Goal: Obtain resource: Download file/media

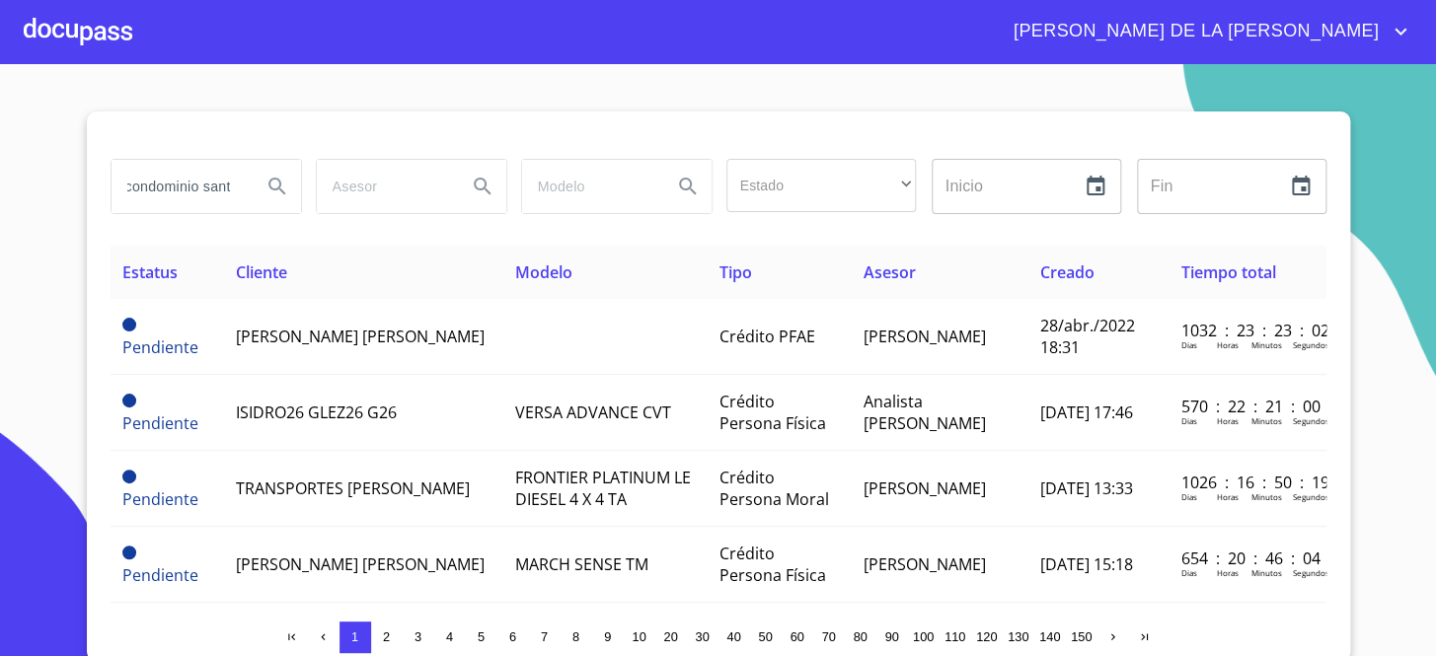
scroll to position [0, 15]
type input "condominio santa"
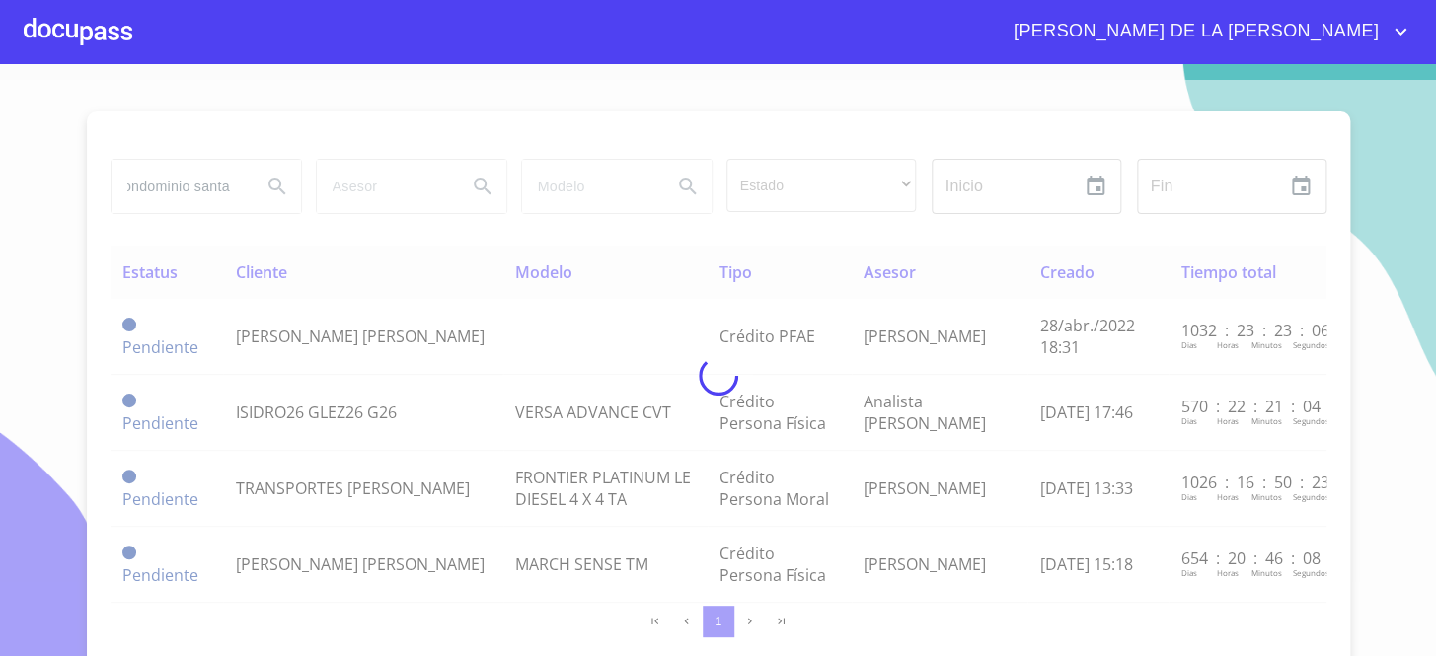
scroll to position [0, 0]
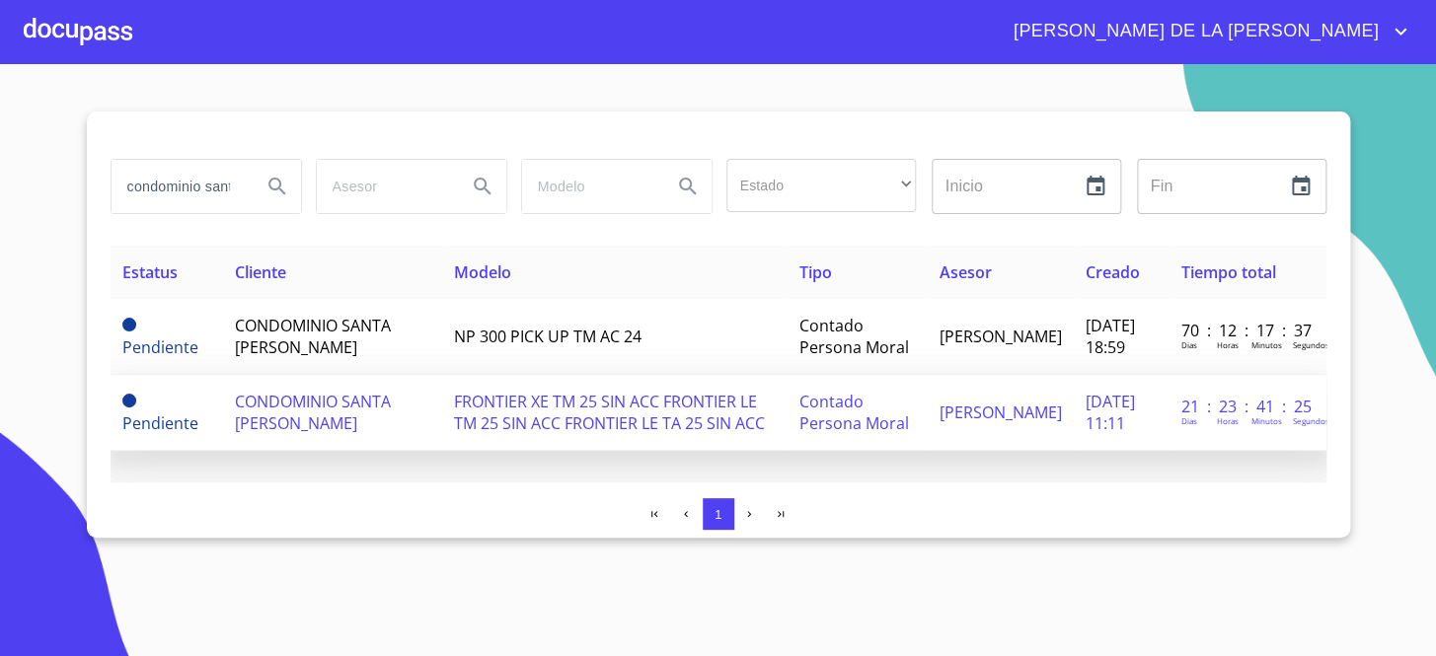
click at [225, 410] on td "CONDOMINIO SANTA [PERSON_NAME]" at bounding box center [332, 413] width 219 height 76
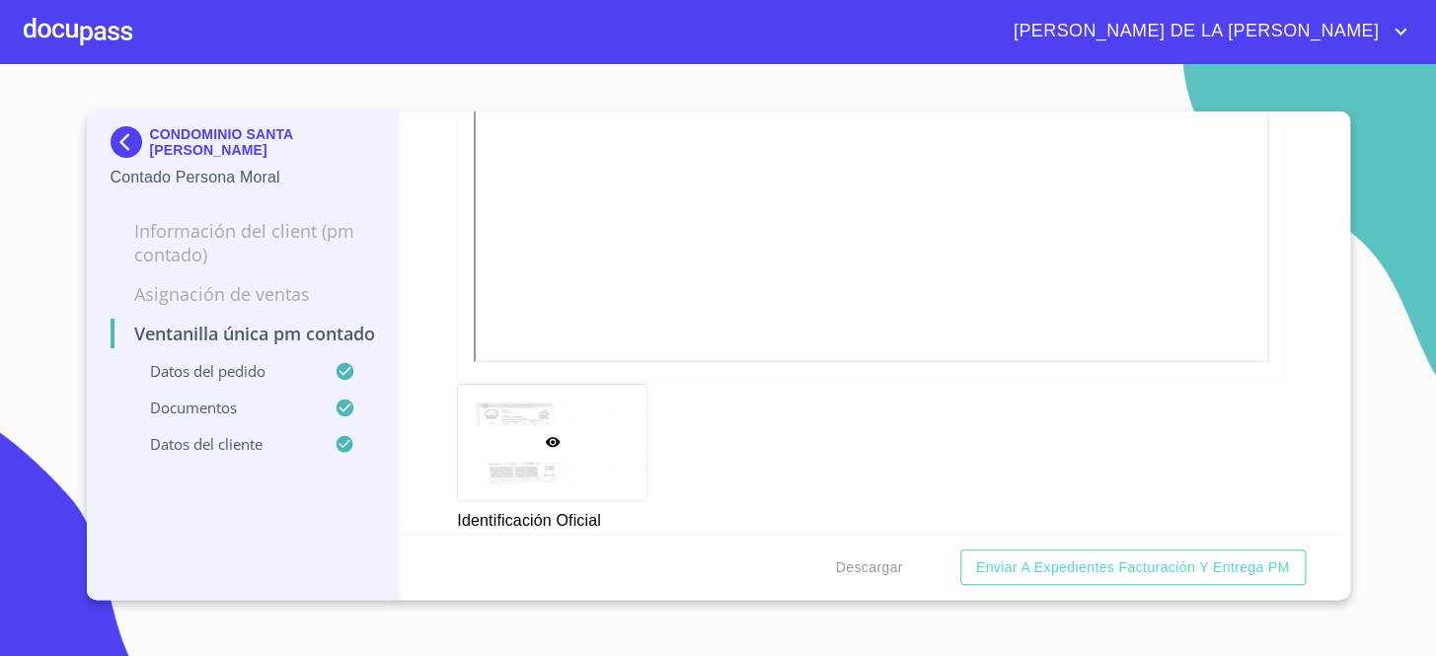
scroll to position [1435, 0]
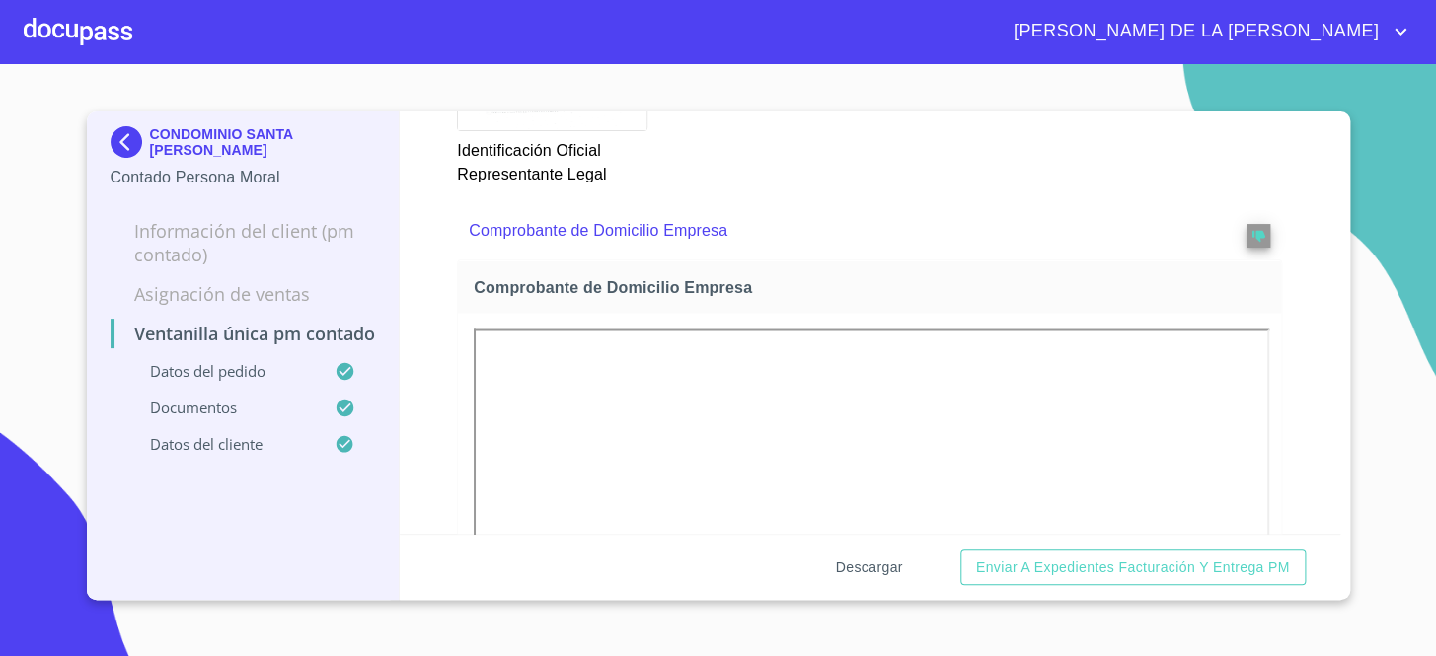
click at [863, 560] on span "Descargar" at bounding box center [868, 568] width 67 height 25
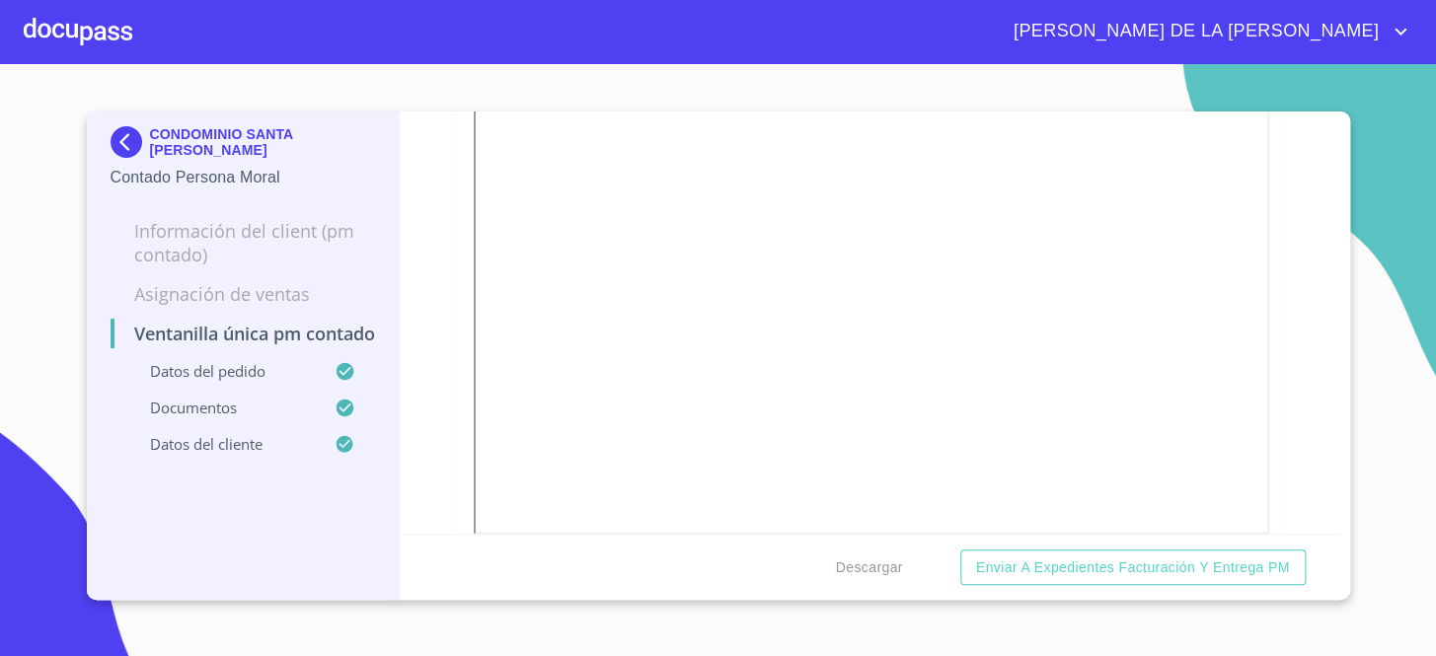
scroll to position [4935, 0]
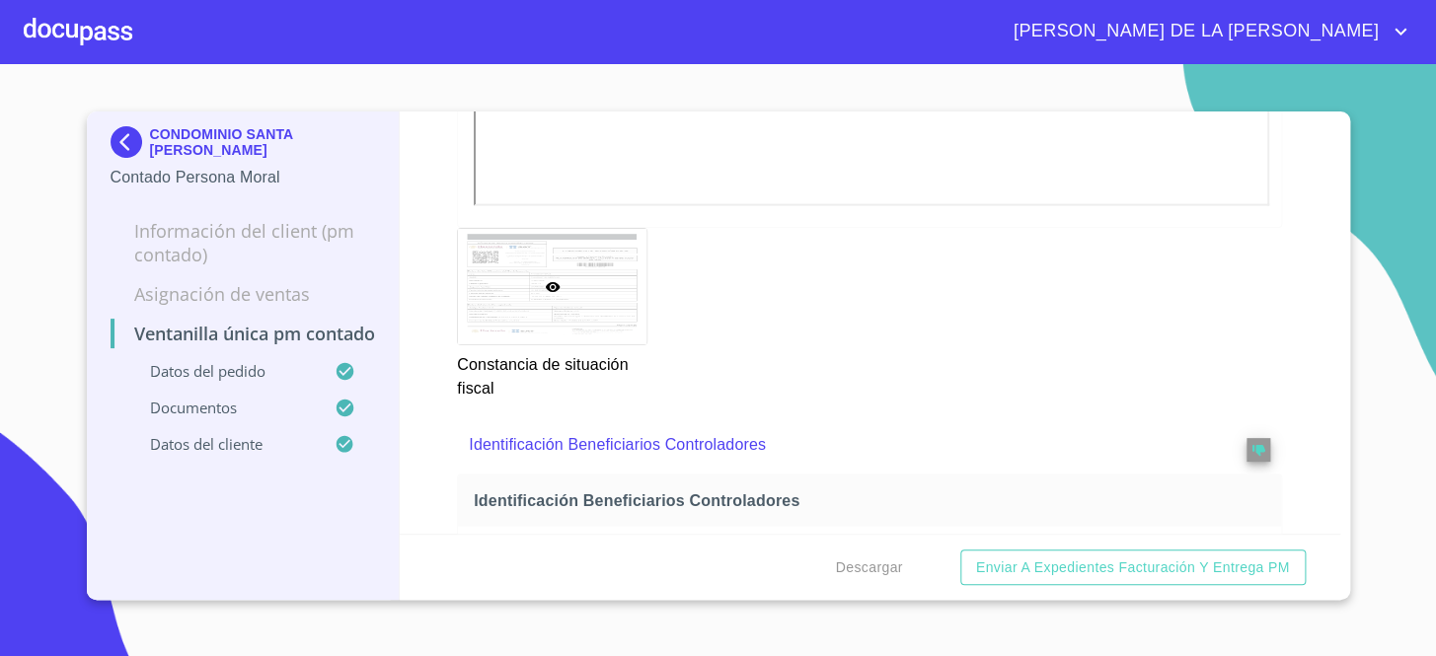
click at [515, 443] on p "Identificación Beneficiarios Controladores" at bounding box center [830, 445] width 722 height 24
click at [1253, 443] on span "reject" at bounding box center [1259, 450] width 22 height 14
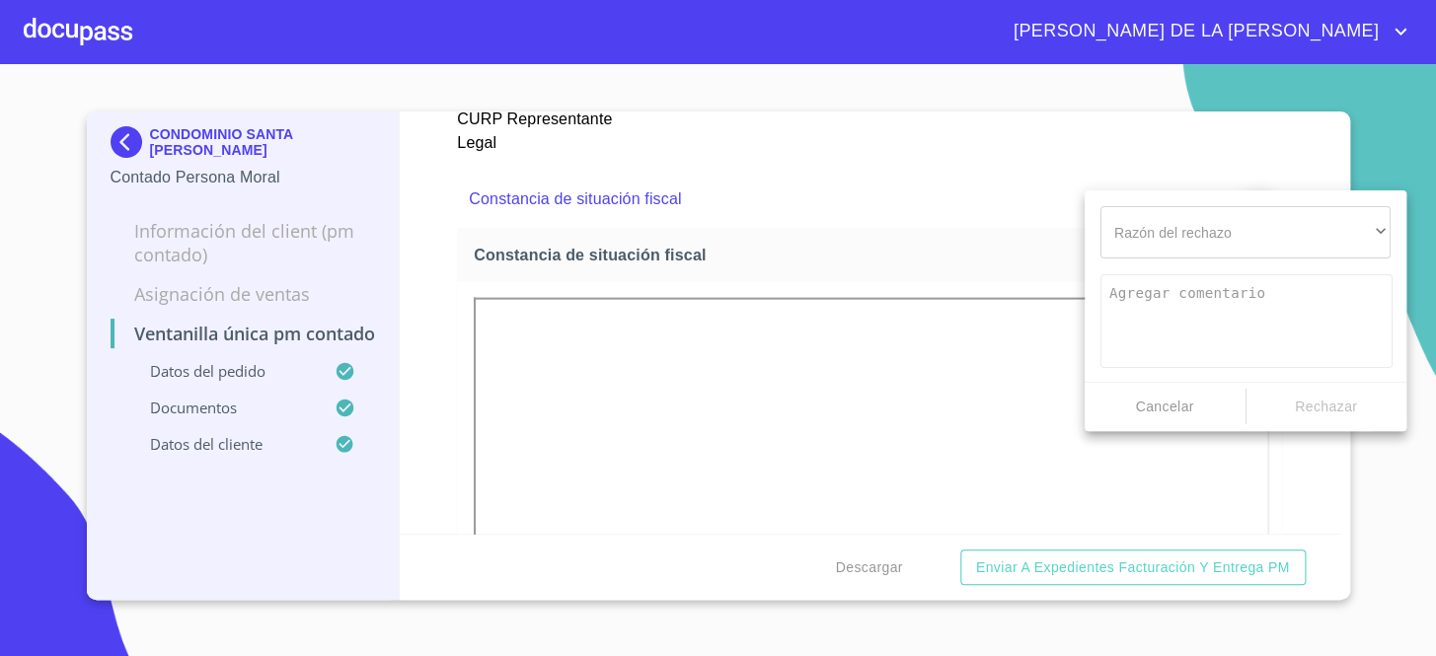
scroll to position [5556, 0]
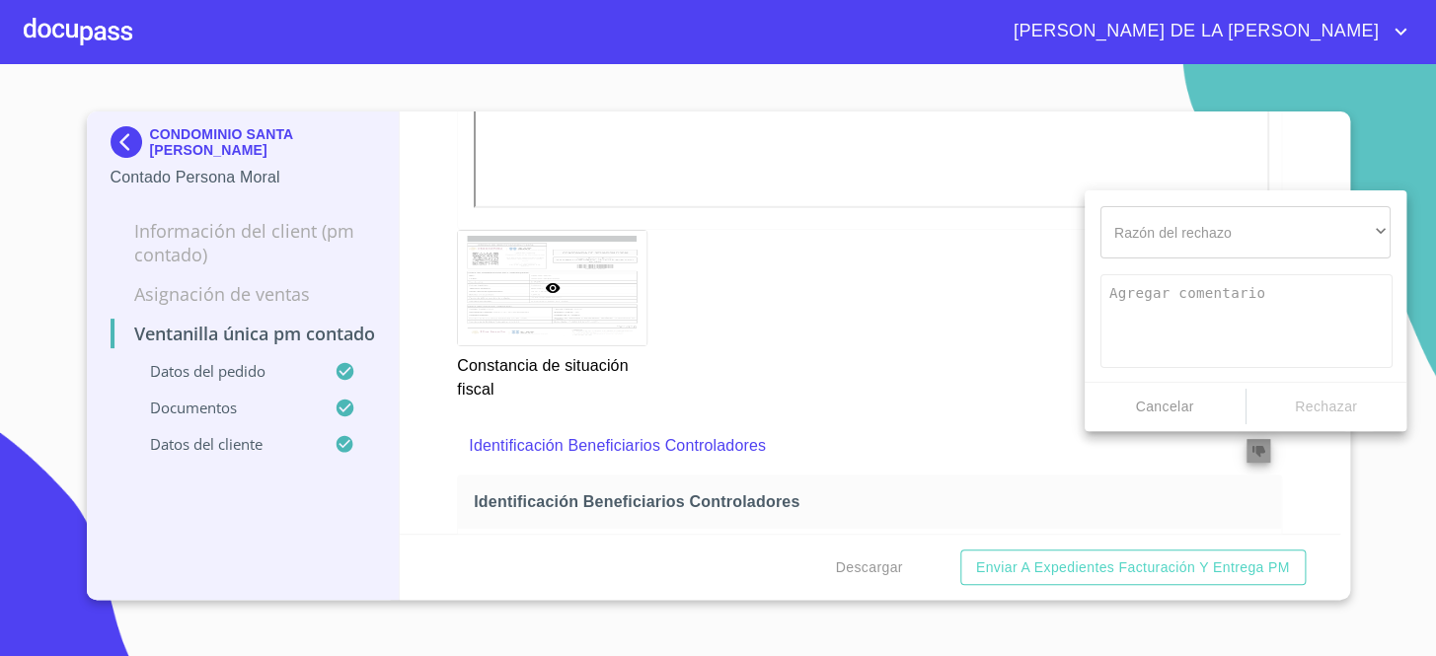
click at [905, 351] on div at bounding box center [718, 328] width 1436 height 656
click at [864, 432] on div at bounding box center [718, 328] width 1436 height 656
click at [661, 412] on div at bounding box center [718, 328] width 1436 height 656
click at [654, 400] on div at bounding box center [718, 328] width 1436 height 656
click at [1249, 442] on div at bounding box center [718, 328] width 1436 height 656
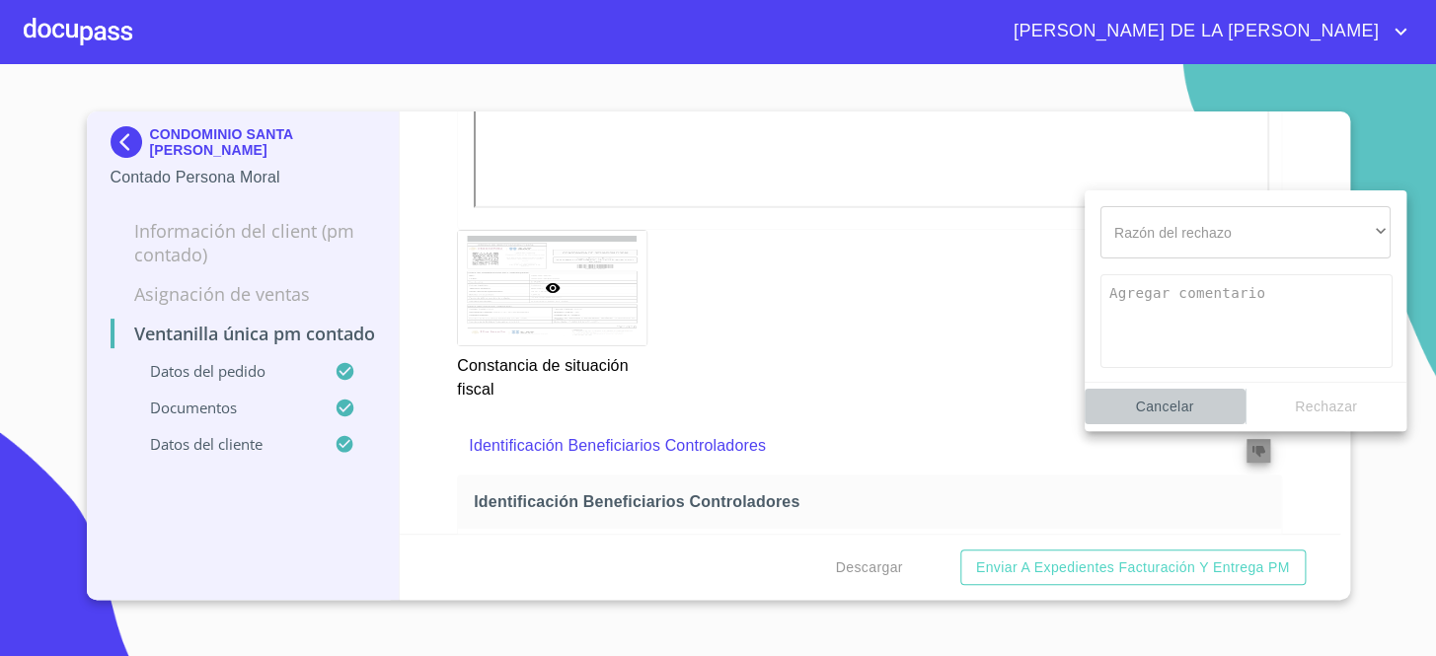
click at [1159, 411] on span "Cancelar" at bounding box center [1165, 407] width 145 height 25
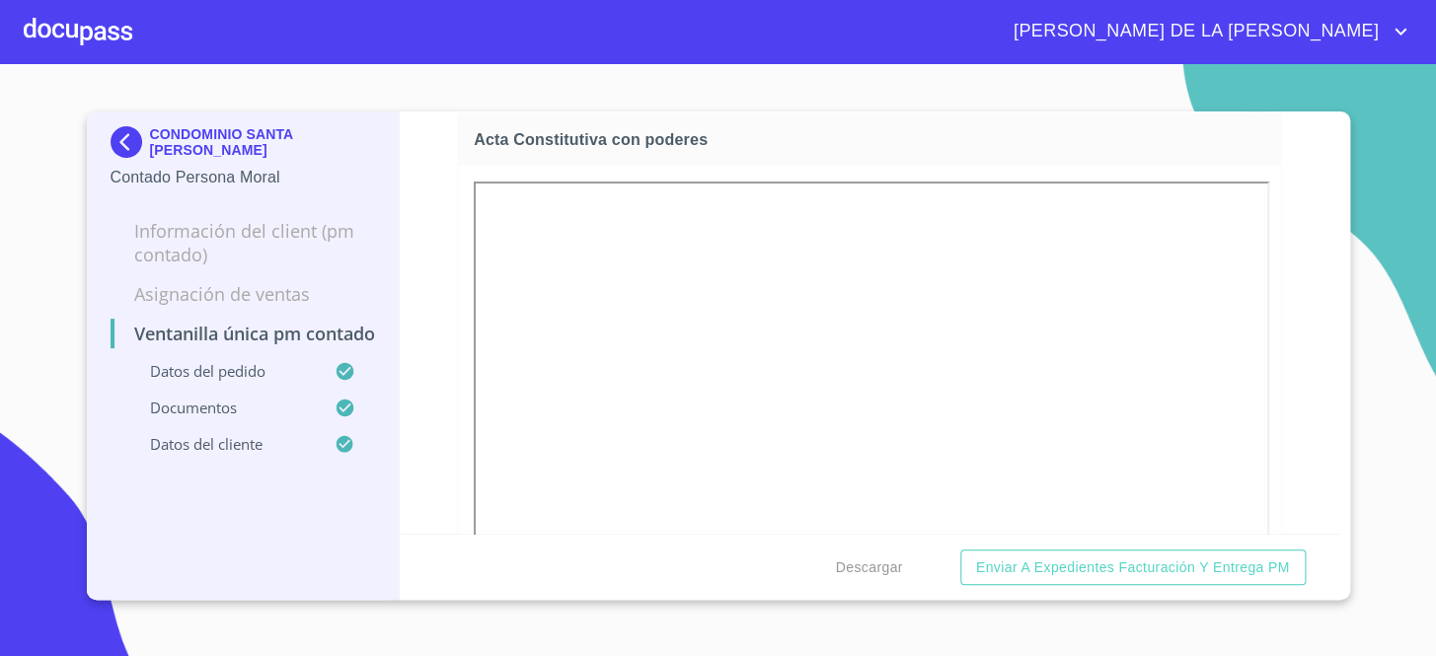
scroll to position [3312, 0]
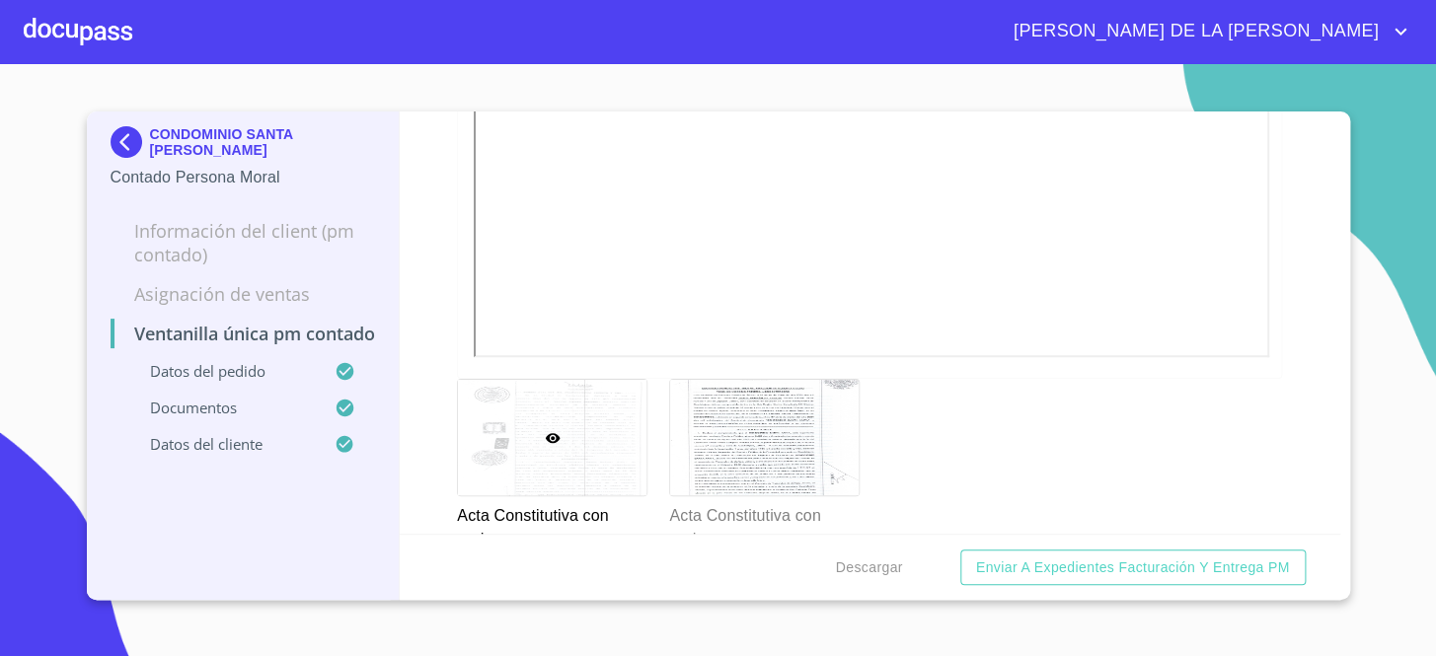
click at [515, 395] on div at bounding box center [552, 437] width 189 height 114
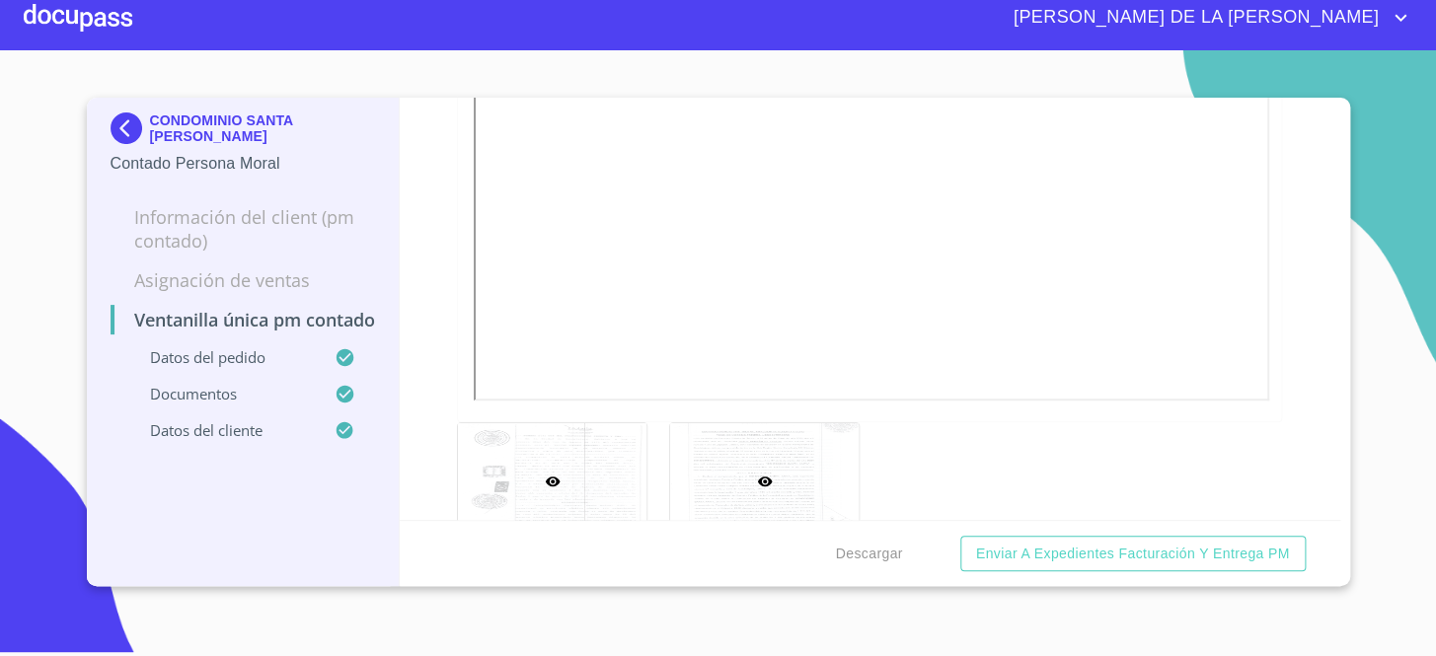
click at [772, 442] on div at bounding box center [764, 480] width 189 height 114
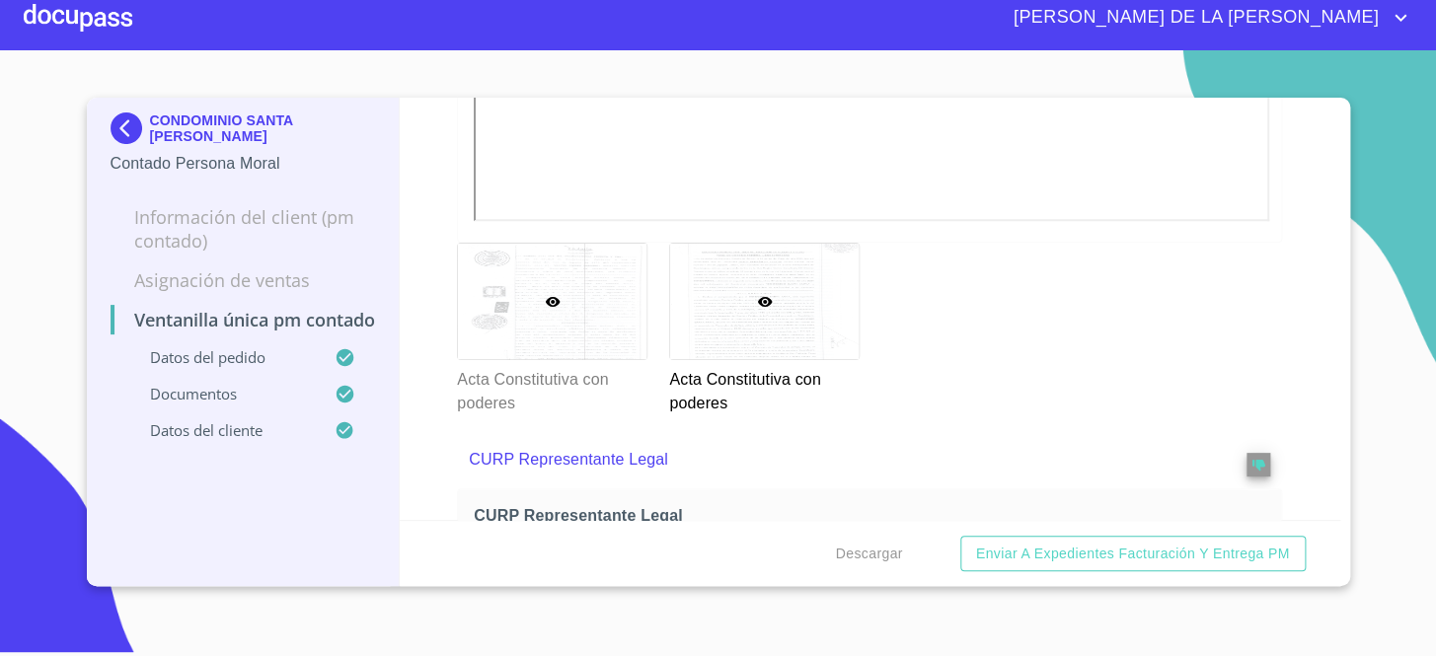
click at [575, 331] on div at bounding box center [552, 301] width 189 height 114
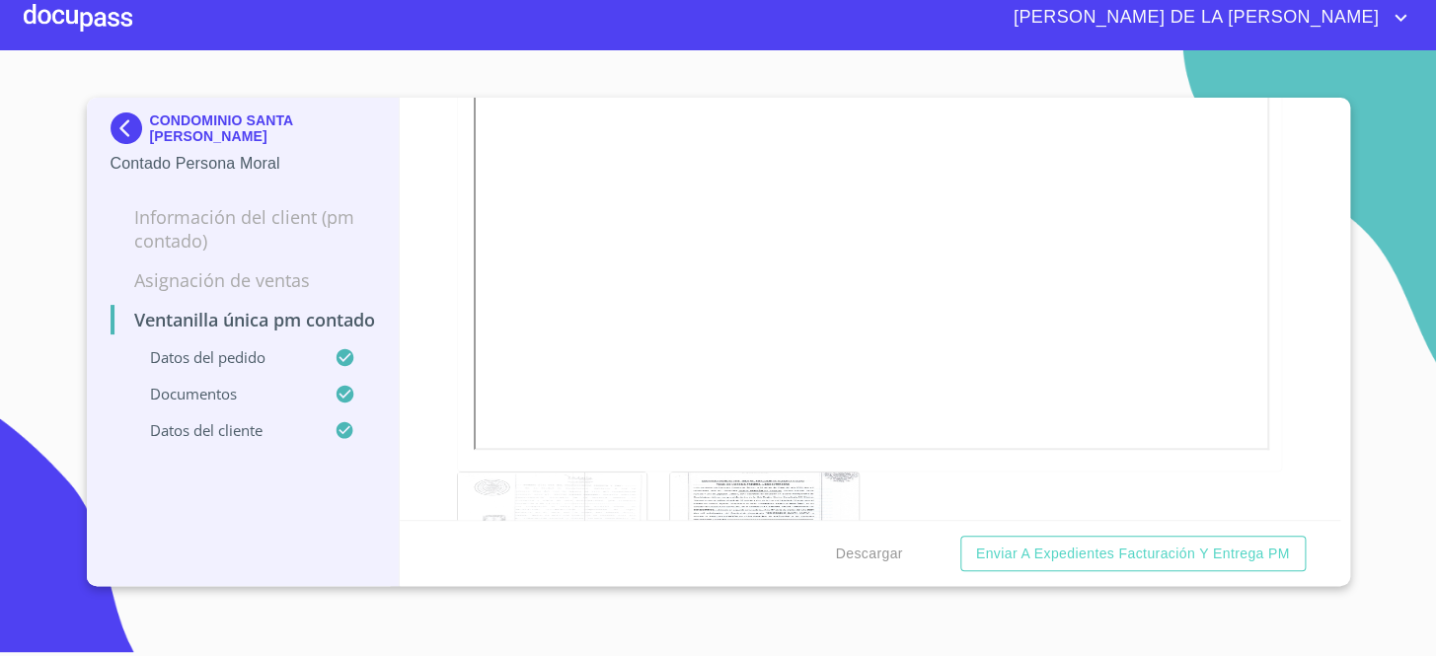
scroll to position [3525, 0]
click at [125, 138] on img at bounding box center [130, 129] width 39 height 32
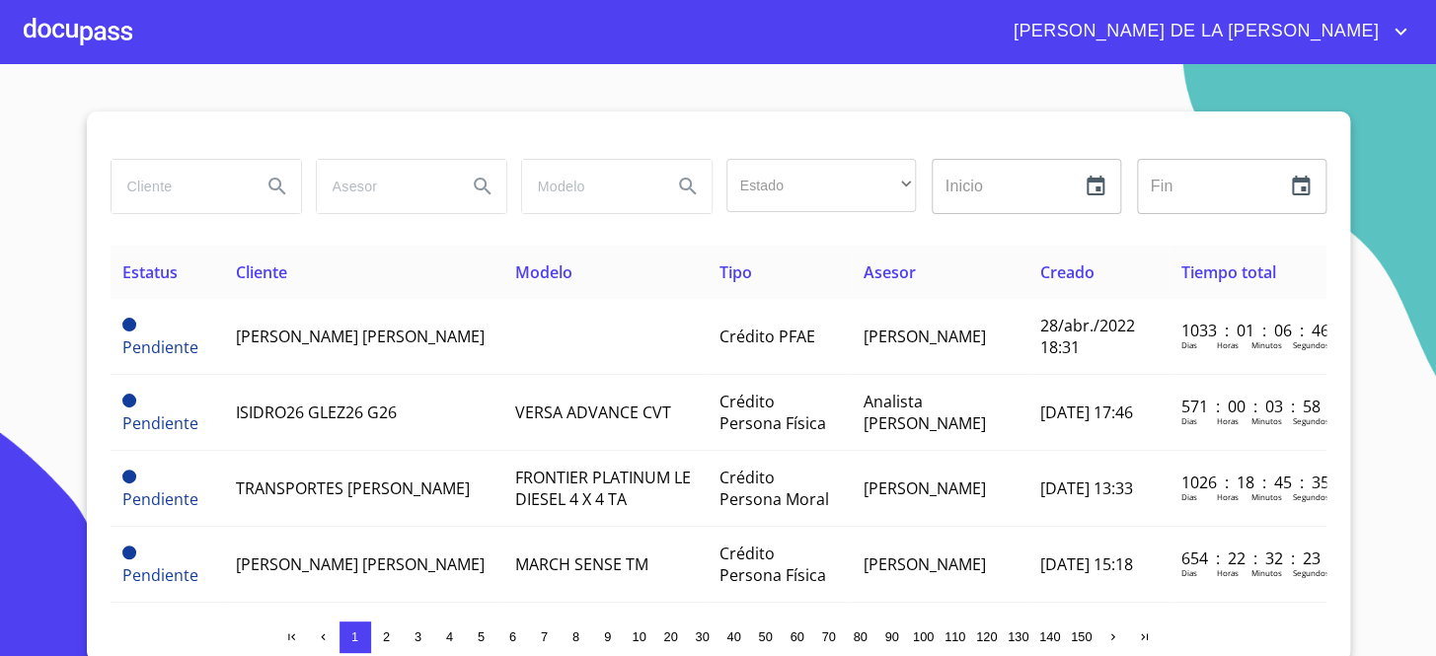
click at [158, 191] on input "search" at bounding box center [179, 186] width 134 height 53
type input "asset"
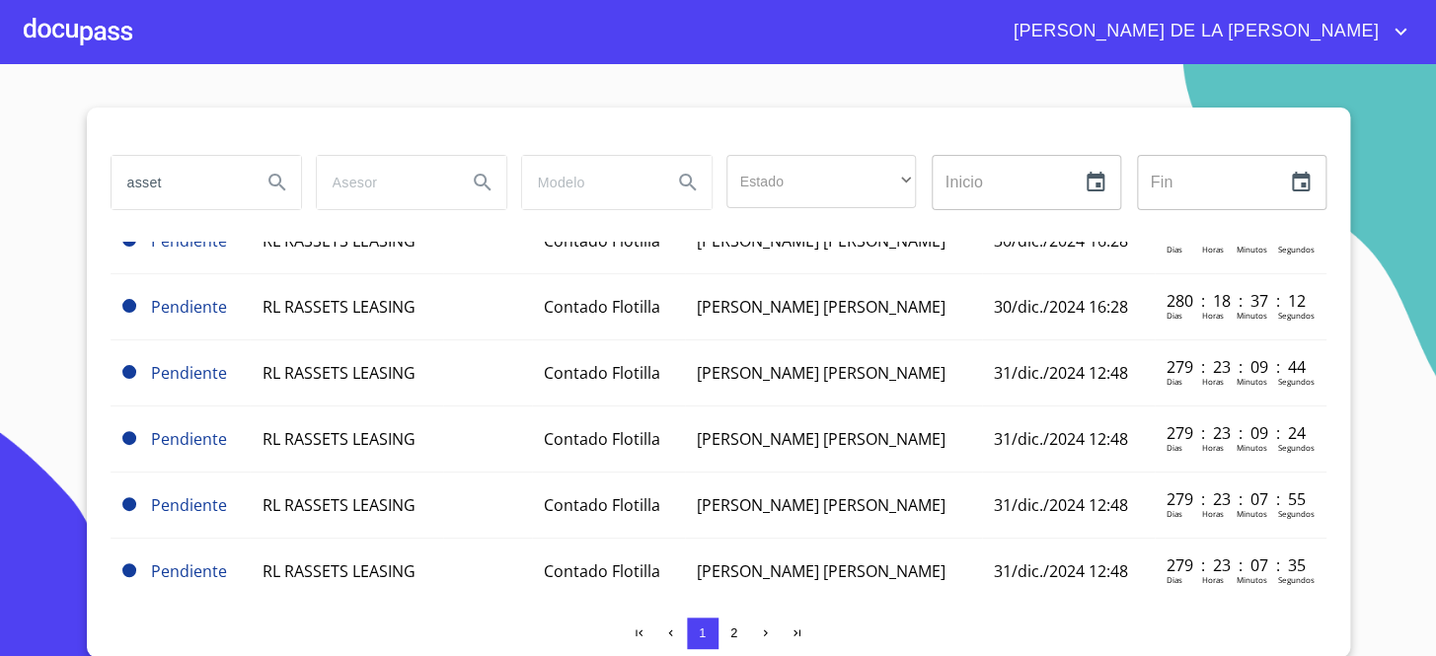
scroll to position [918, 0]
